Goal: Information Seeking & Learning: Learn about a topic

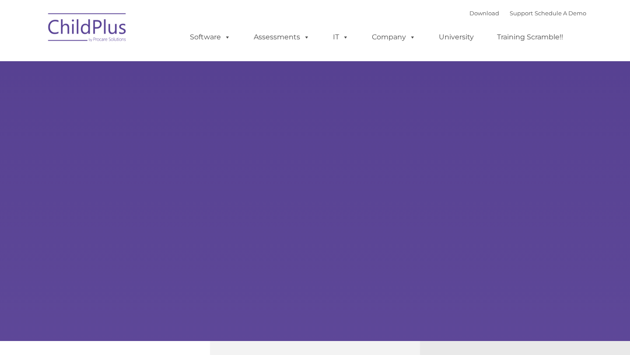
type input ""
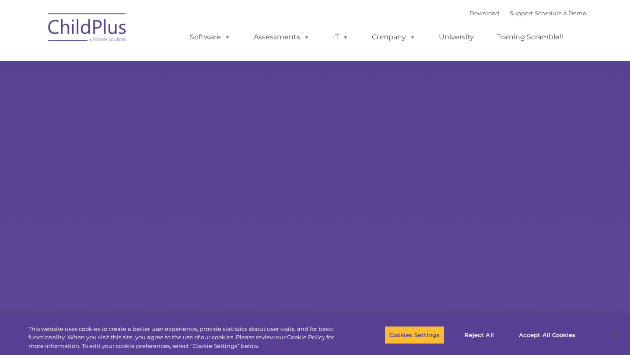
select select "MEDIUM"
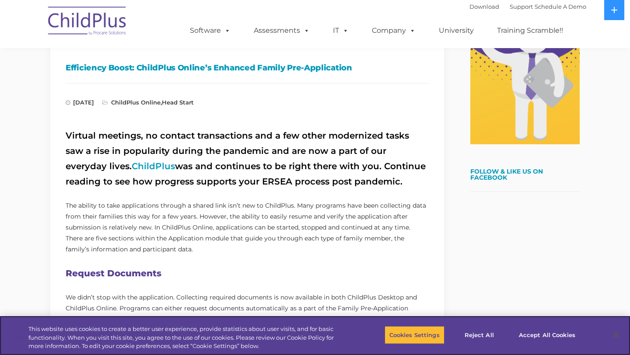
scroll to position [227, 0]
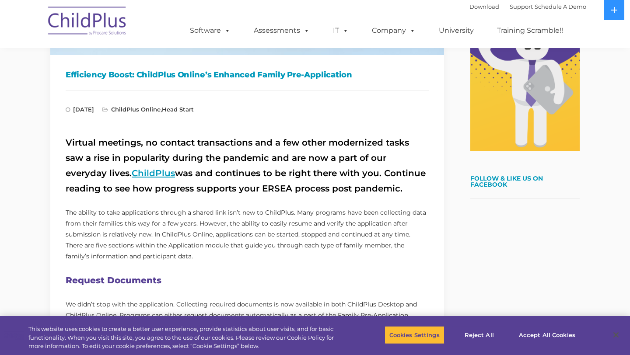
click at [132, 176] on link "ChildPlus" at bounding box center [153, 173] width 43 height 10
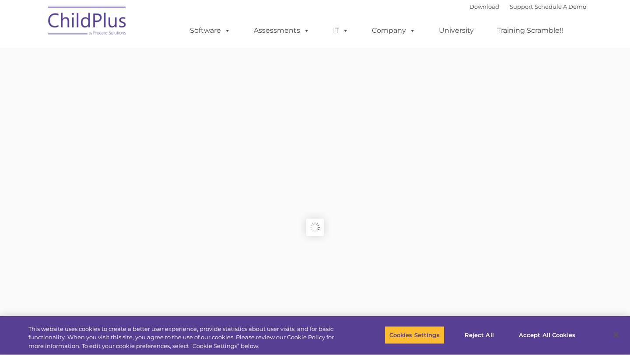
type input ""
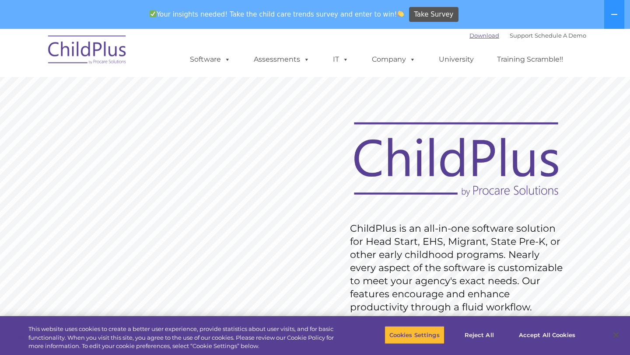
click at [469, 34] on link "Download" at bounding box center [484, 35] width 30 height 7
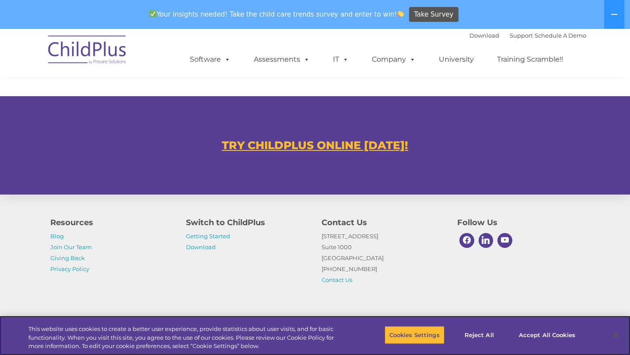
scroll to position [535, 0]
